Goal: Navigation & Orientation: Find specific page/section

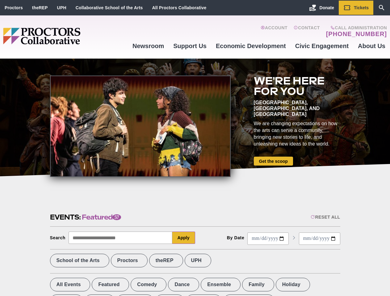
click at [195, 148] on div at bounding box center [140, 127] width 181 height 102
click at [325, 217] on div "Reset All" at bounding box center [325, 217] width 29 height 5
click at [184, 238] on button "Apply" at bounding box center [183, 238] width 23 height 12
